Goal: Information Seeking & Learning: Learn about a topic

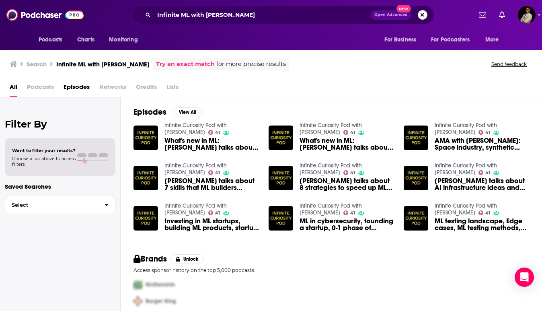
click at [424, 14] on button "Search podcasts, credits, & more..." at bounding box center [422, 15] width 10 height 10
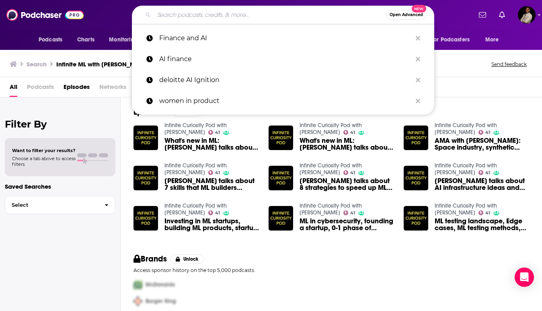
click at [251, 15] on input "Search podcasts, credits, & more..." at bounding box center [270, 14] width 232 height 13
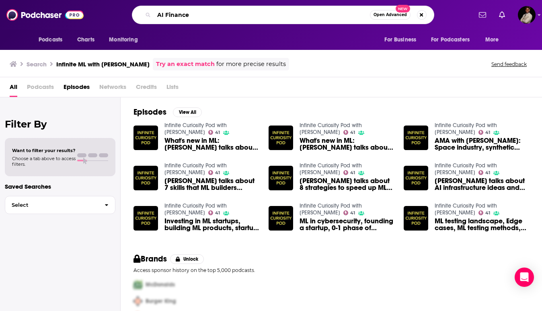
type input "AI Finance"
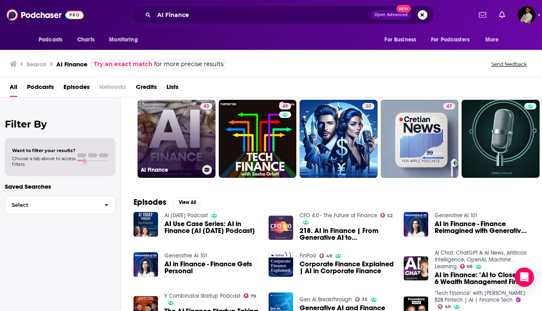
scroll to position [24, 0]
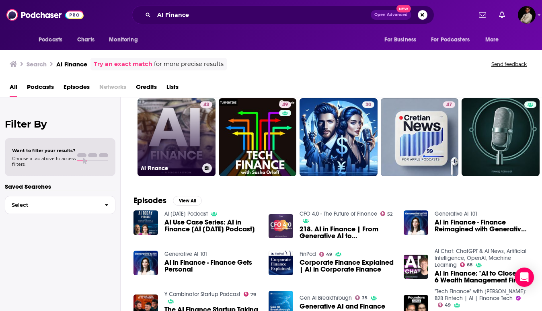
click at [178, 152] on link "43 AI Finance" at bounding box center [176, 137] width 78 height 78
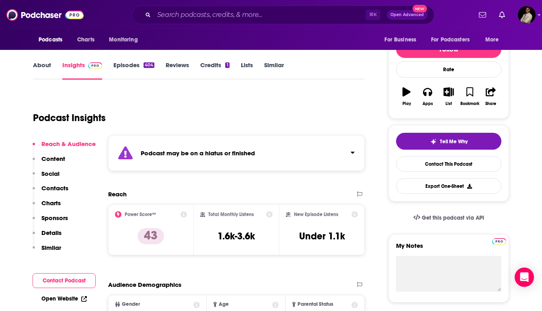
scroll to position [106, 0]
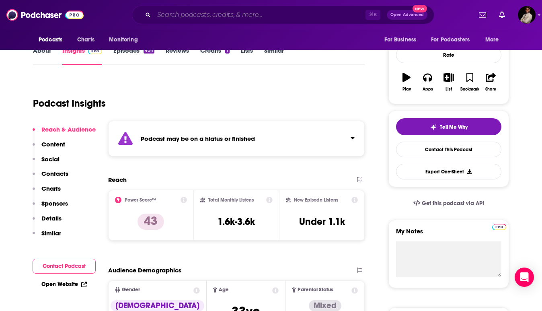
click at [248, 16] on input "Search podcasts, credits, & more..." at bounding box center [259, 14] width 211 height 13
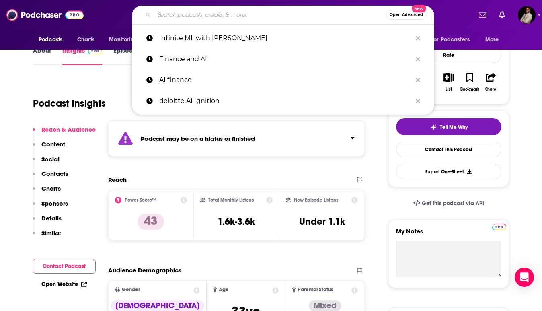
click at [277, 10] on input "Search podcasts, credits, & more..." at bounding box center [270, 14] width 232 height 13
paste input "What the Fintech? (Fintech Futures)"
type input "What the Fintech? (Fintech Futures)"
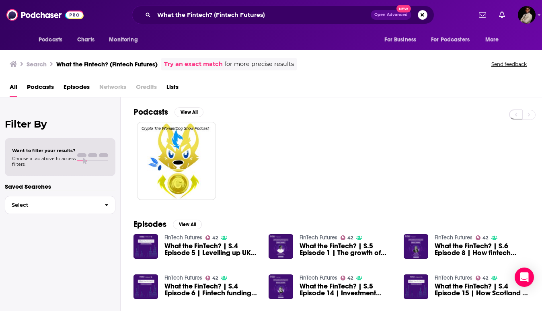
click at [184, 242] on div "FinTech Futures 42 What the FinTech? | S.4 Episode 5 | Levelling up UK fintech" at bounding box center [211, 246] width 94 height 25
click at [186, 245] on span "What the FinTech? | S.4 Episode 5 | Levelling up UK fintech" at bounding box center [211, 249] width 94 height 14
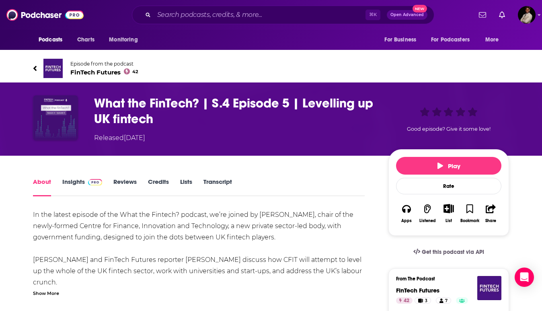
click at [71, 184] on link "Insights" at bounding box center [82, 187] width 40 height 18
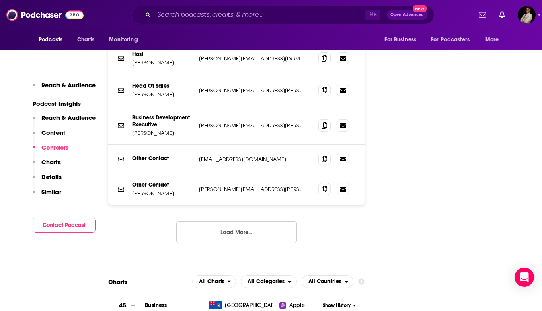
scroll to position [912, 0]
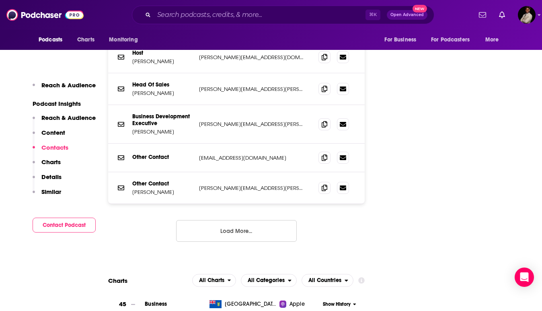
click at [228, 220] on button "Load More..." at bounding box center [236, 231] width 121 height 22
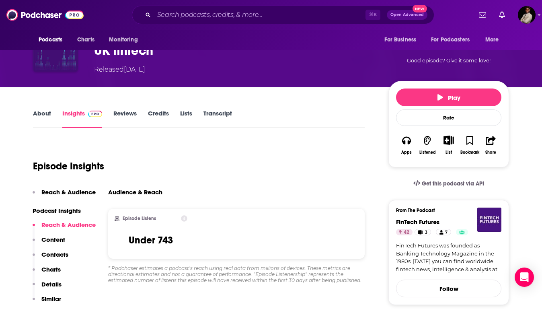
scroll to position [0, 0]
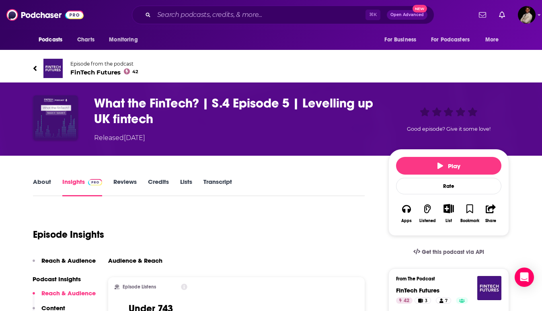
click at [39, 183] on link "About" at bounding box center [42, 187] width 18 height 18
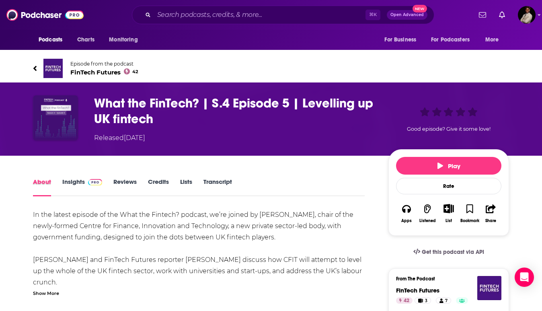
click at [58, 183] on div "About" at bounding box center [47, 187] width 29 height 18
click at [77, 178] on link "Insights" at bounding box center [82, 187] width 40 height 18
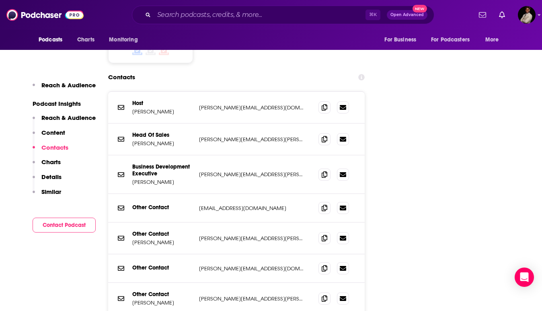
scroll to position [859, 0]
